Goal: Information Seeking & Learning: Learn about a topic

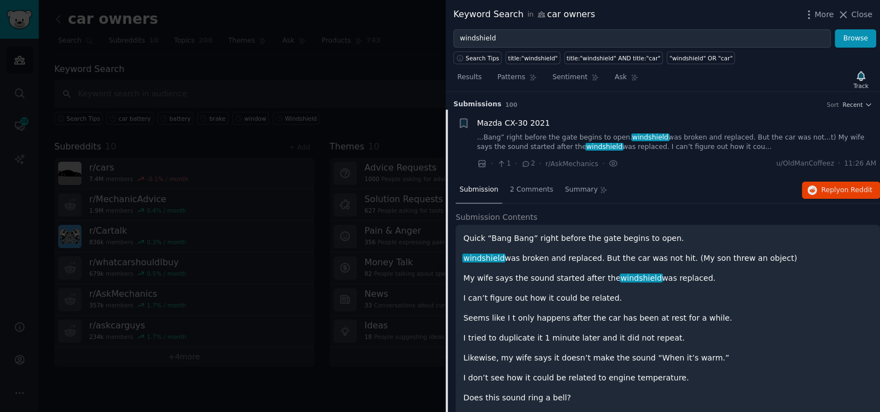
scroll to position [17, 0]
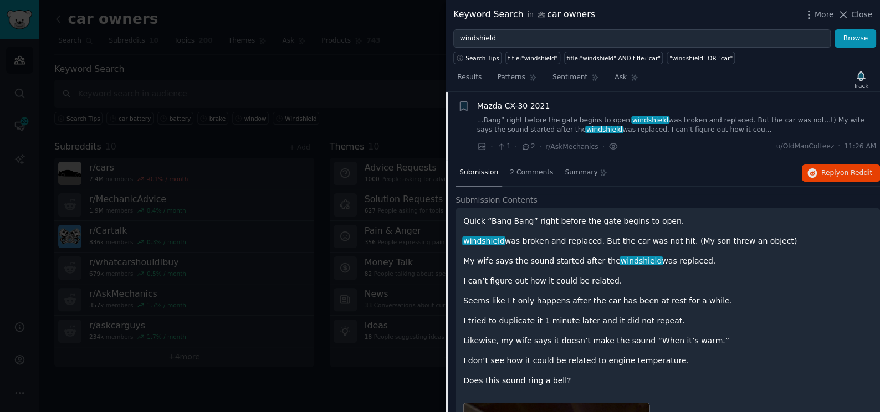
click at [398, 77] on div at bounding box center [440, 206] width 880 height 412
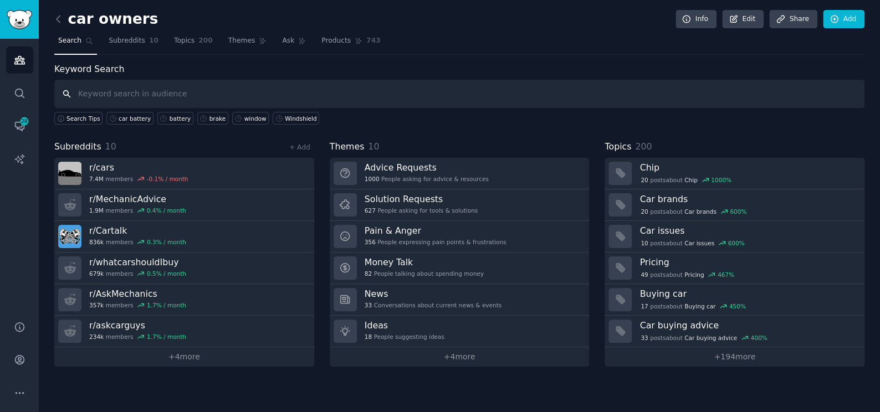
click at [385, 89] on input "text" at bounding box center [459, 94] width 810 height 28
type input "brake"
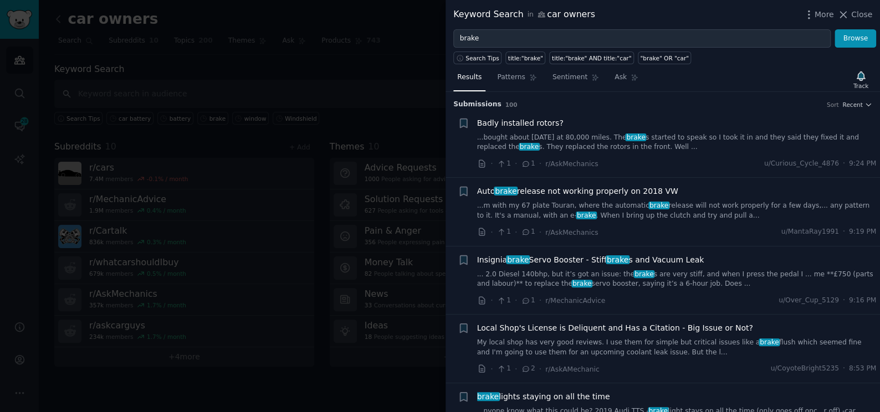
click at [675, 219] on link "...m with my 67 plate Touran, where the automatic brake release will not work p…" at bounding box center [676, 210] width 399 height 19
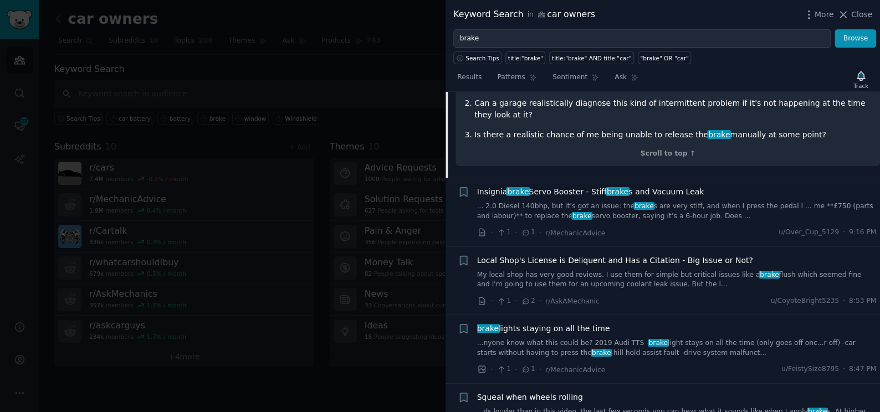
scroll to position [589, 0]
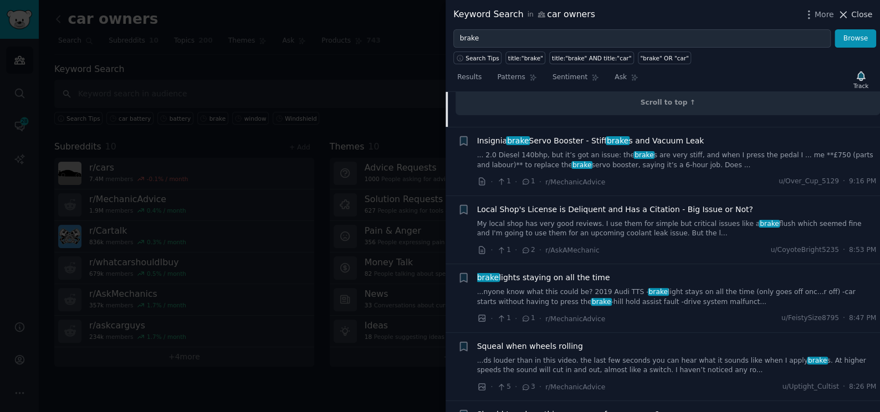
click at [854, 17] on span "Close" at bounding box center [861, 15] width 21 height 12
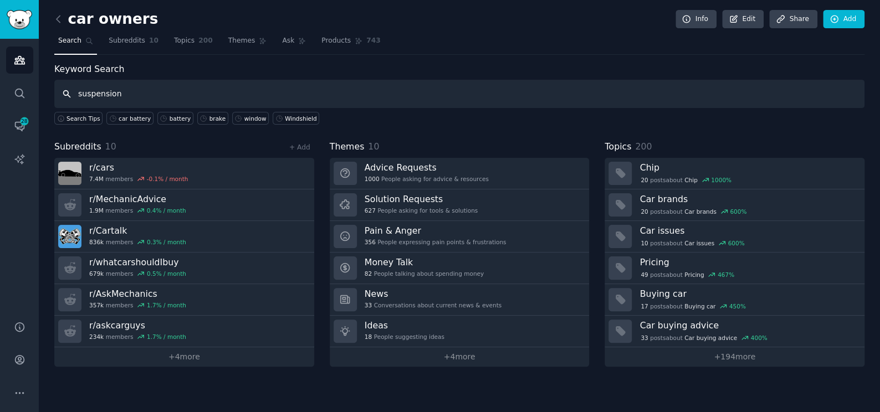
type input "suspension"
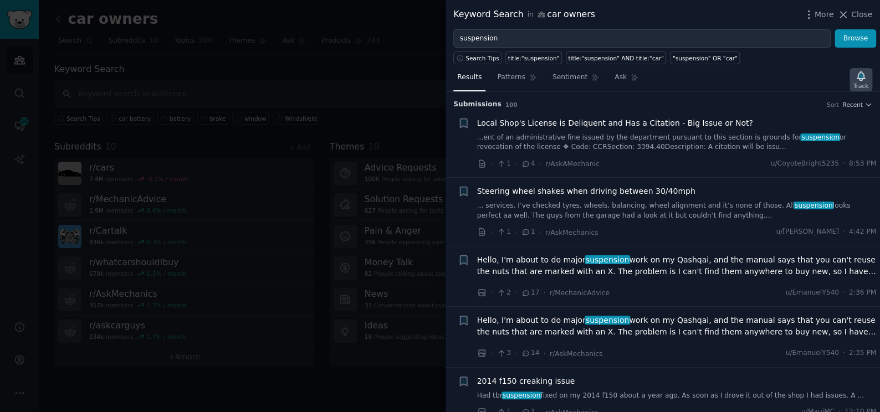
click at [863, 73] on icon "button" at bounding box center [860, 75] width 8 height 9
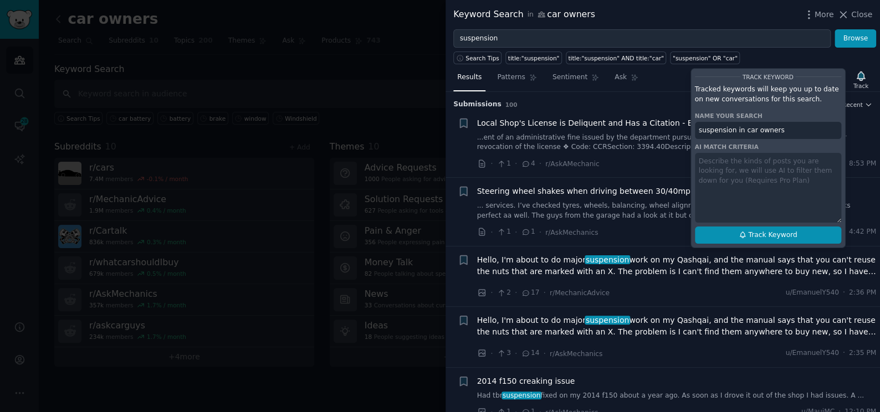
click at [744, 233] on icon at bounding box center [742, 235] width 8 height 8
type input "suspension in car owners"
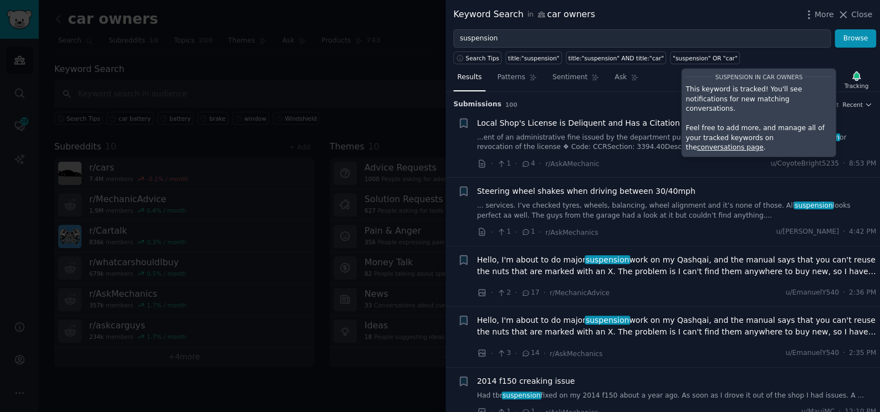
click at [606, 96] on div "Submission s 100 Sort Recent" at bounding box center [662, 101] width 419 height 18
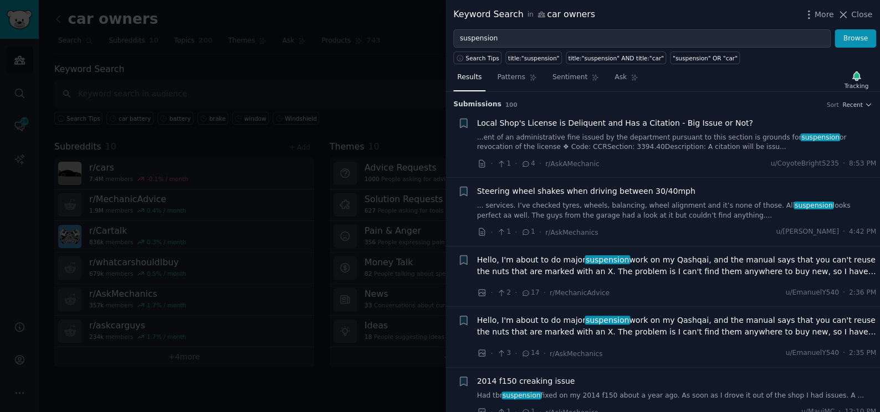
click at [547, 190] on span "Steering wheel shakes when driving between 30/40mph" at bounding box center [586, 192] width 218 height 12
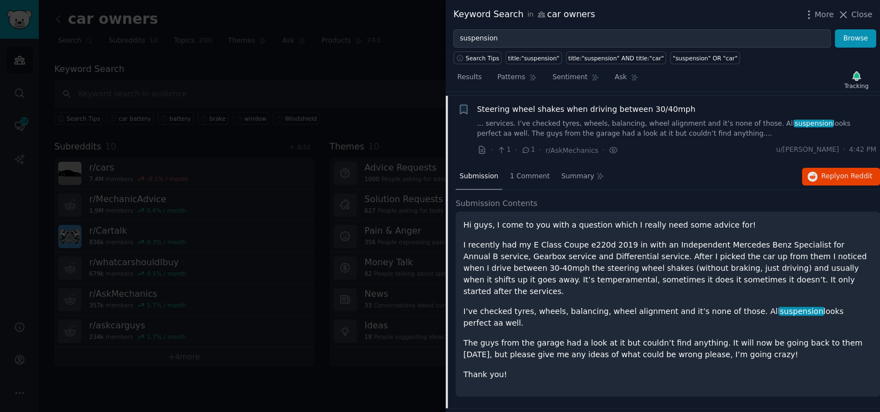
scroll to position [85, 0]
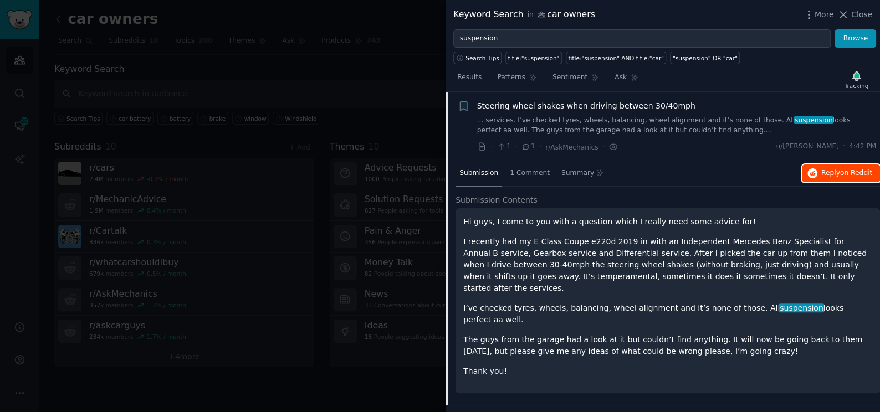
click at [830, 171] on span "Reply on Reddit" at bounding box center [846, 173] width 51 height 10
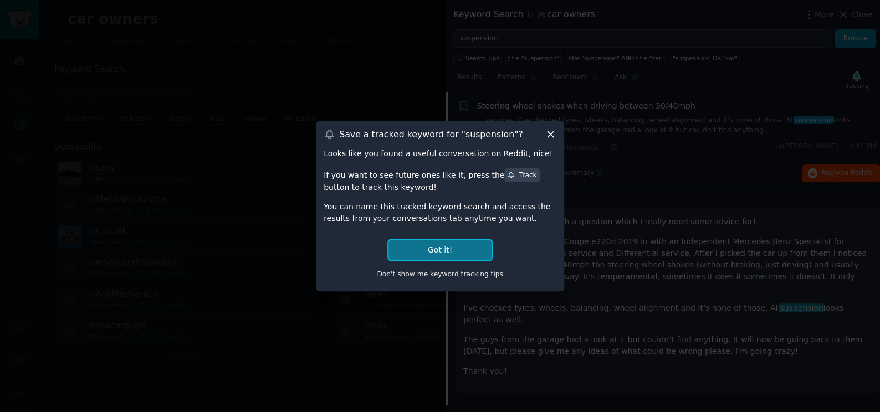
click at [443, 248] on button "Got it!" at bounding box center [439, 250] width 103 height 20
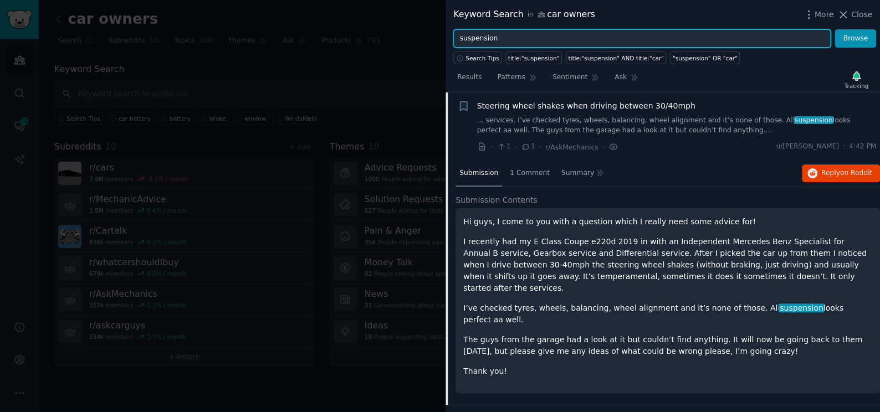
drag, startPoint x: 639, startPoint y: 37, endPoint x: 343, endPoint y: 32, distance: 295.9
click at [343, 32] on div "Keyword Search in car owners More Close suspension Browse Search Tips title:"su…" at bounding box center [440, 206] width 880 height 412
type input "battery"
click at [834, 29] on button "Browse" at bounding box center [855, 38] width 42 height 19
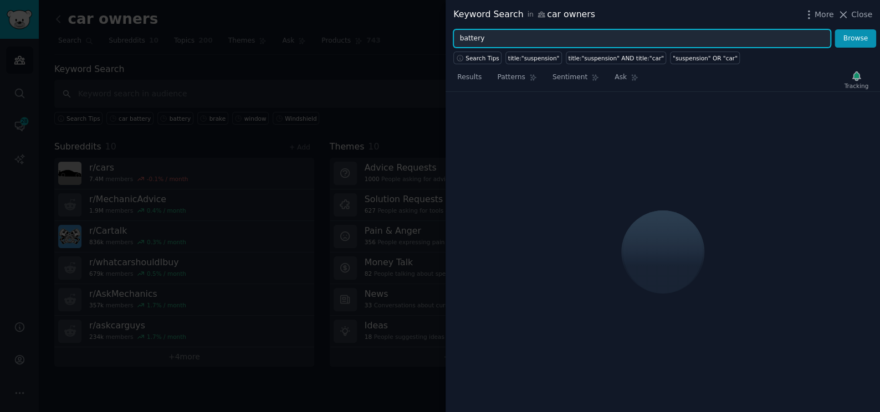
click at [496, 37] on input "battery" at bounding box center [641, 38] width 377 height 19
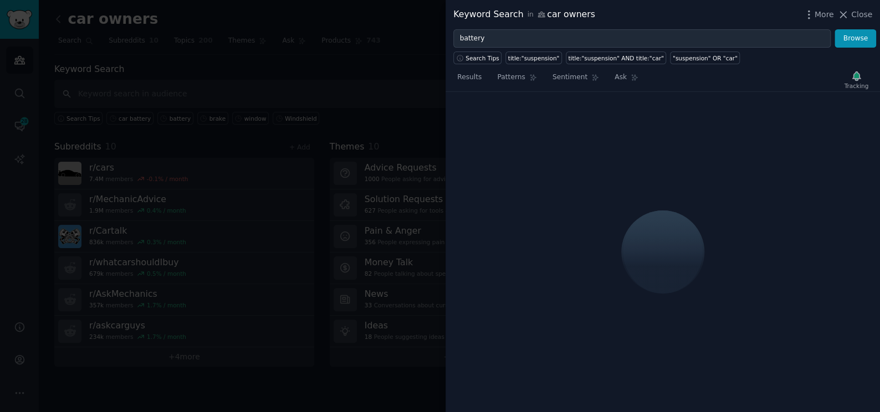
click at [394, 84] on div at bounding box center [440, 206] width 880 height 412
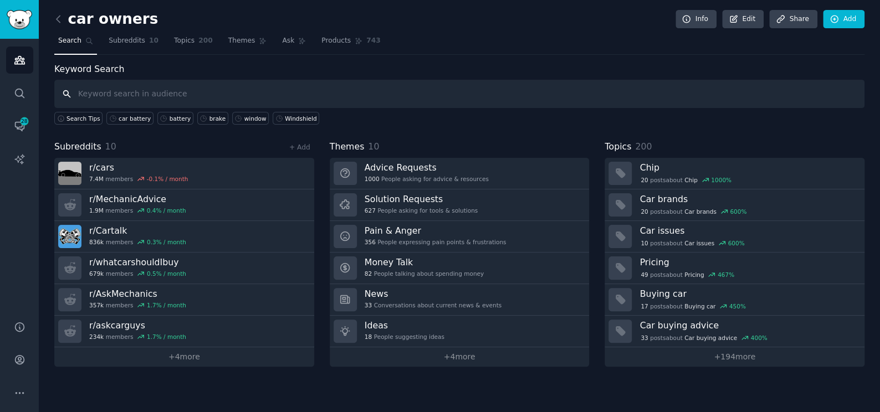
click at [386, 84] on input "text" at bounding box center [459, 94] width 810 height 28
type input "battery"
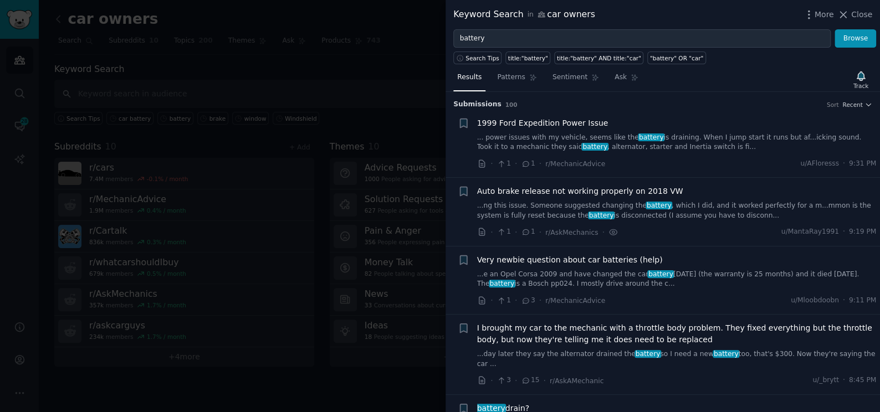
click at [533, 287] on link "...e an Opel Corsa 2009 and have changed the car battery [DATE] (the warranty i…" at bounding box center [676, 279] width 399 height 19
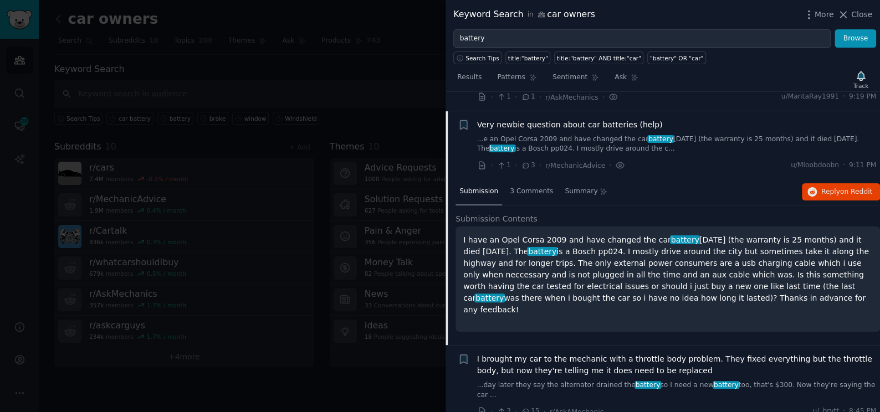
scroll to position [154, 0]
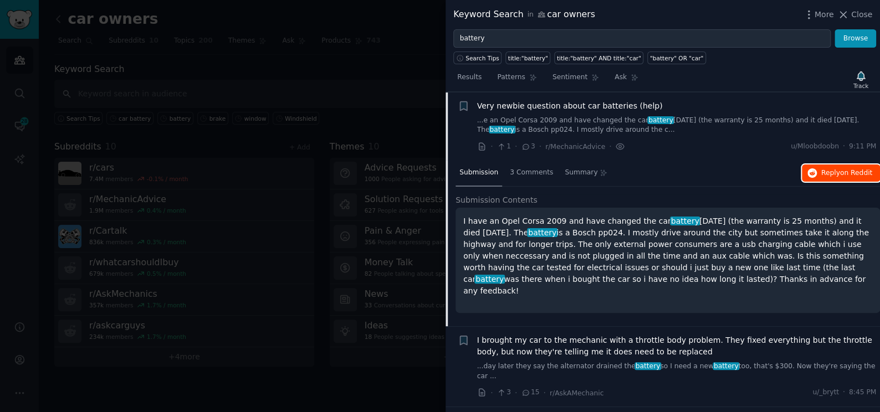
click at [827, 173] on span "Reply on Reddit" at bounding box center [846, 173] width 51 height 10
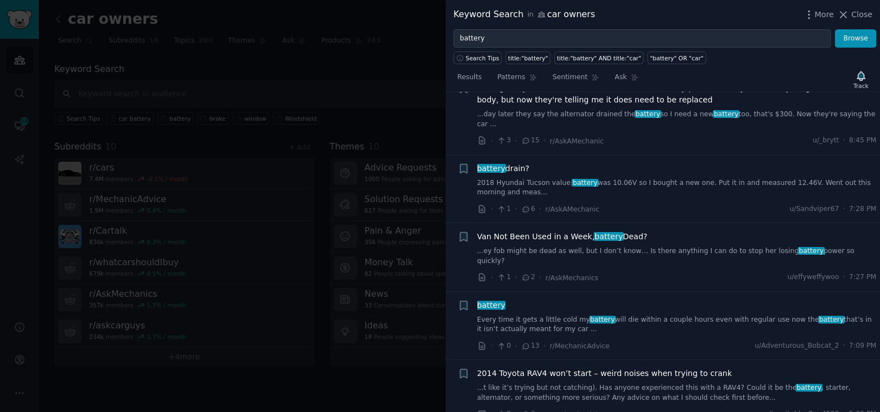
click at [524, 315] on link "Every time it gets a little cold my battery will die within a couple hours even…" at bounding box center [676, 324] width 399 height 19
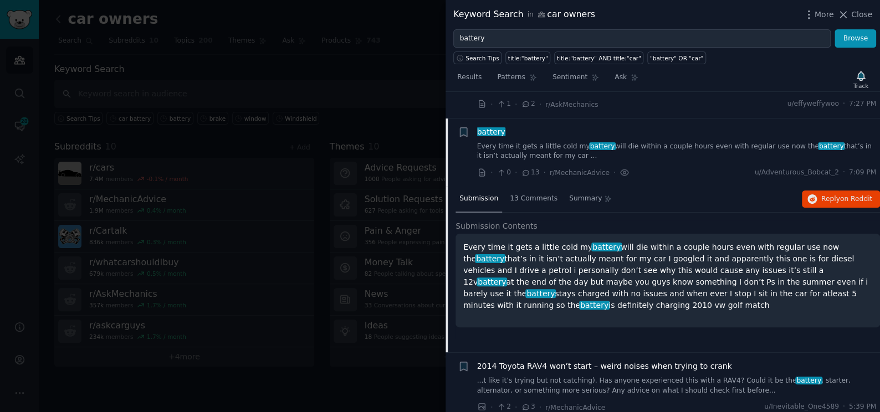
scroll to position [419, 0]
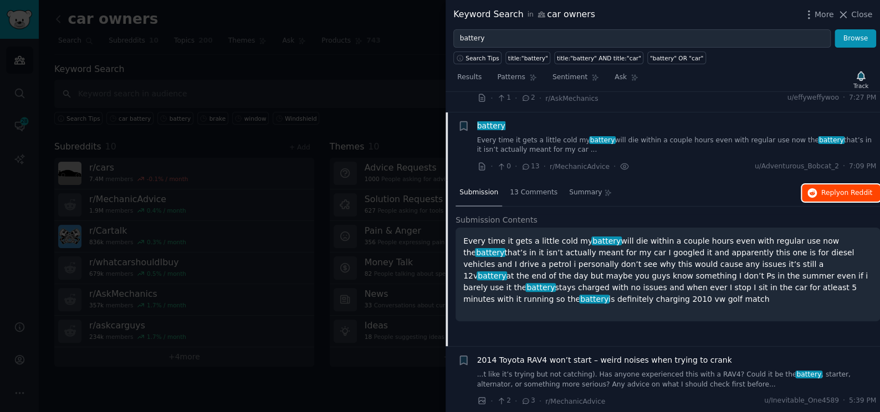
click at [838, 188] on span "Reply on Reddit" at bounding box center [846, 193] width 51 height 10
